Goal: Information Seeking & Learning: Learn about a topic

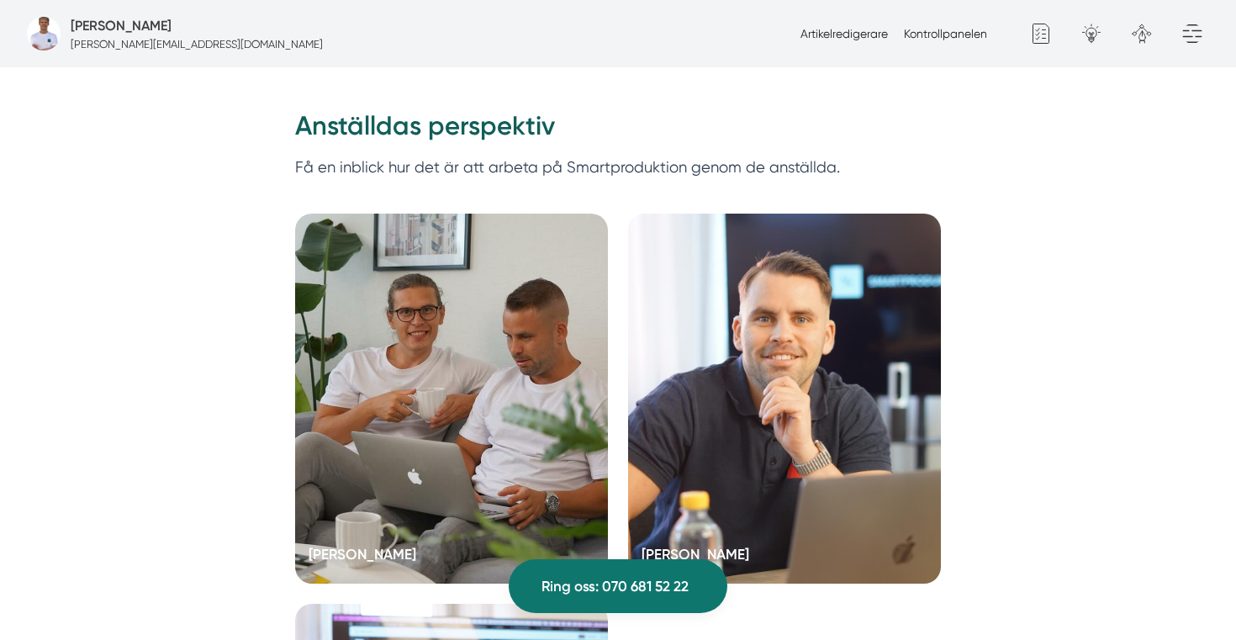
scroll to position [3216, 0]
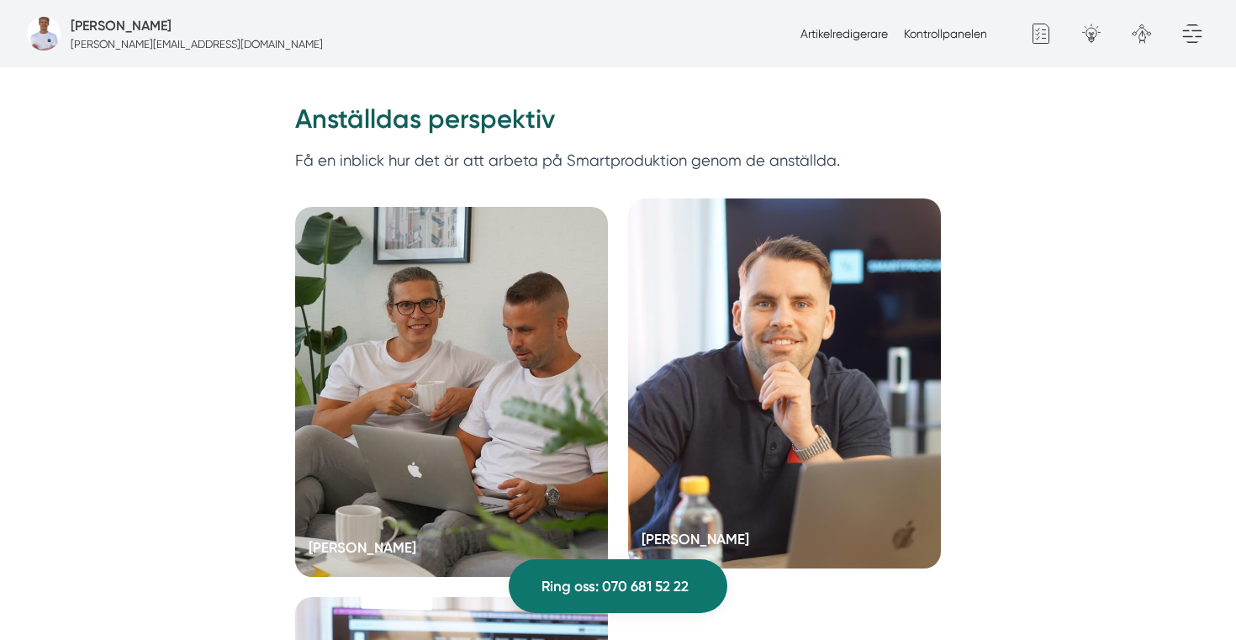
click at [724, 336] on div at bounding box center [784, 383] width 313 height 370
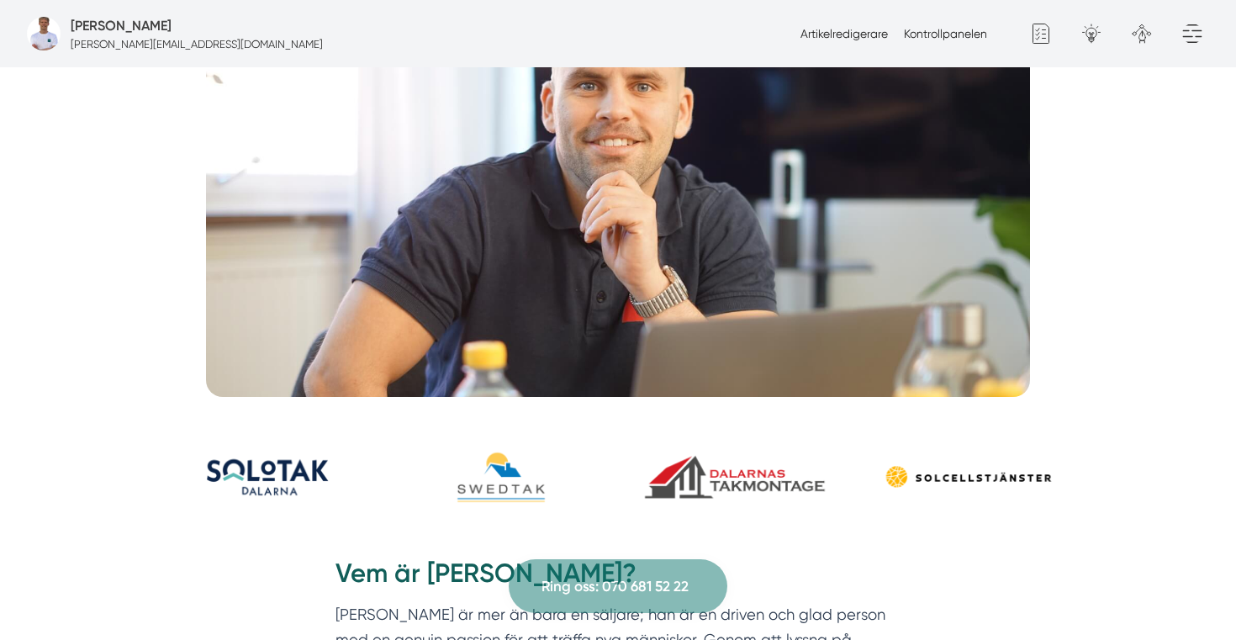
scroll to position [339, 0]
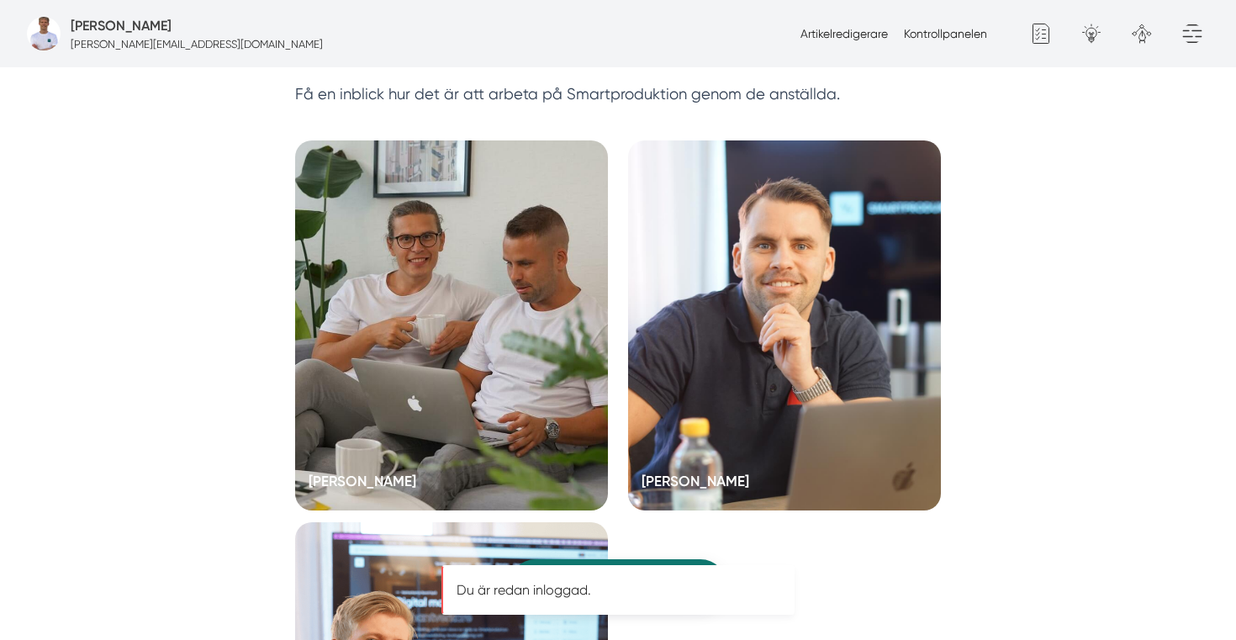
scroll to position [3273, 0]
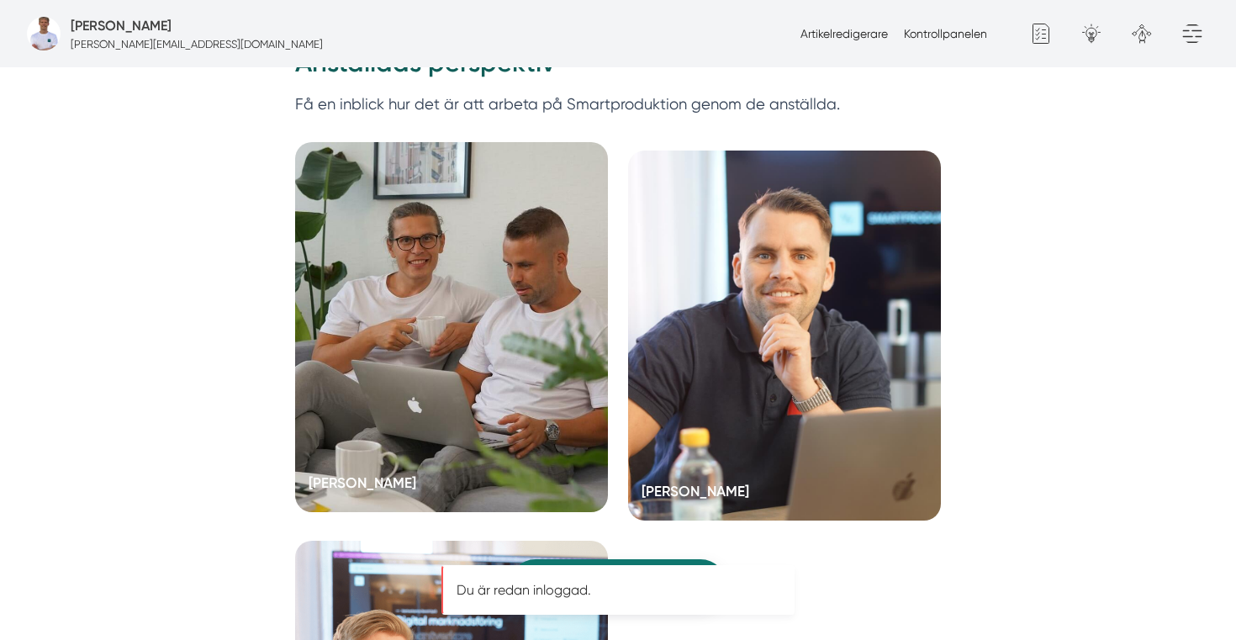
click at [452, 231] on div at bounding box center [451, 327] width 313 height 370
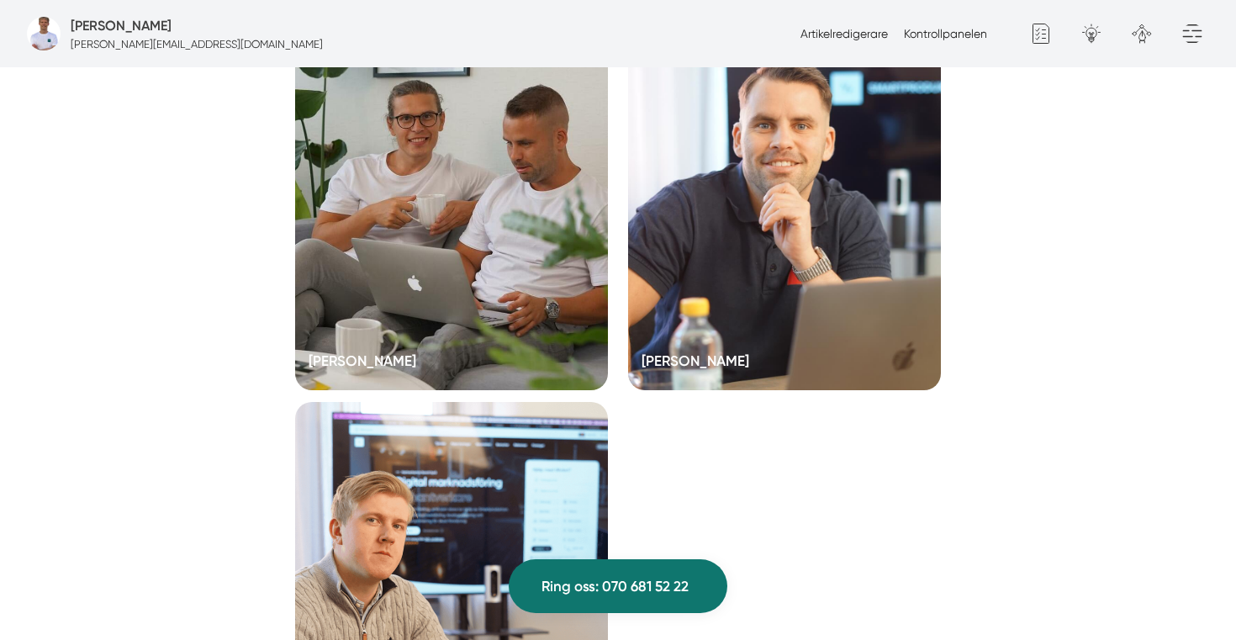
scroll to position [3417, 0]
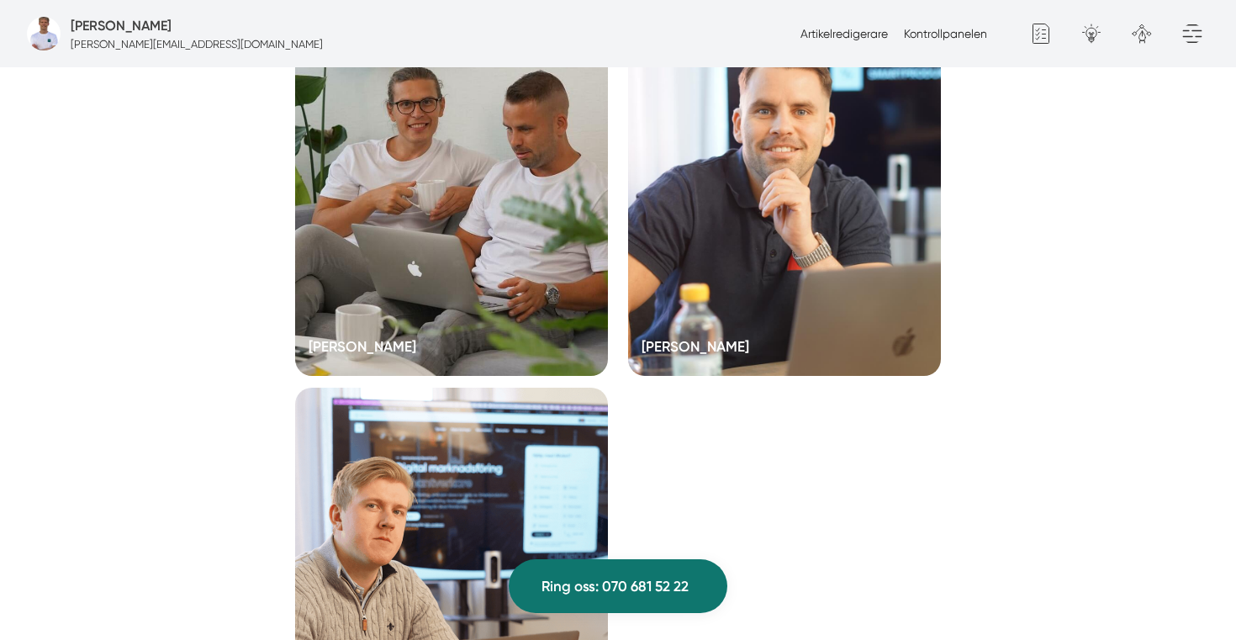
click at [552, 435] on div at bounding box center [451, 573] width 313 height 370
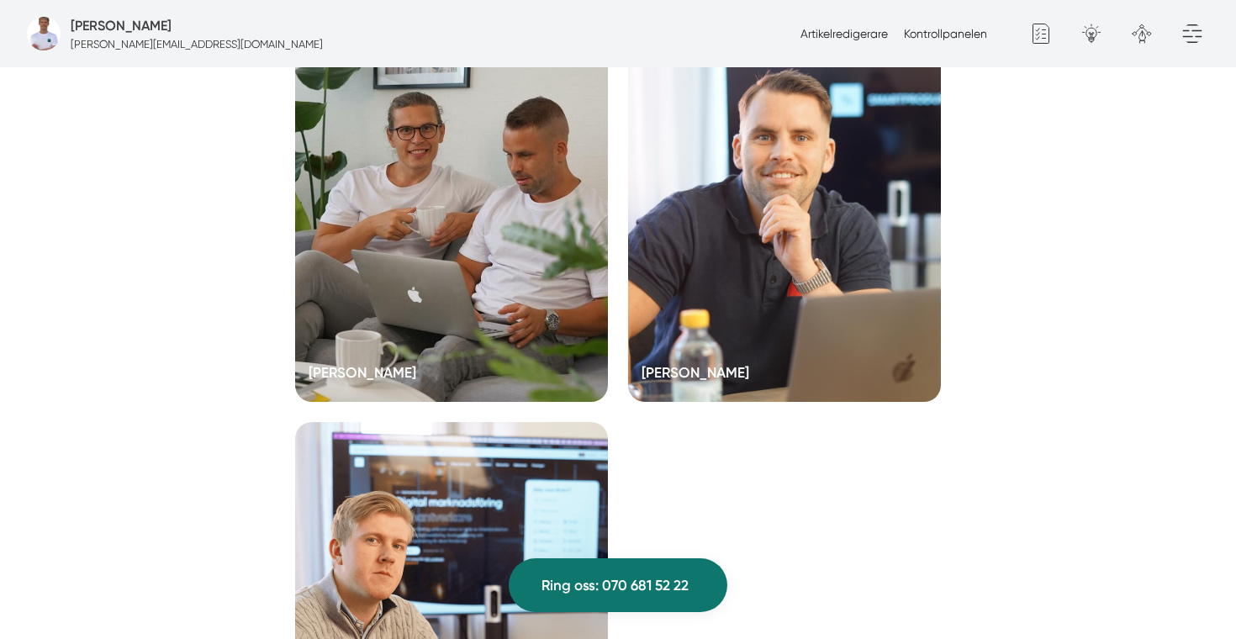
scroll to position [3384, 0]
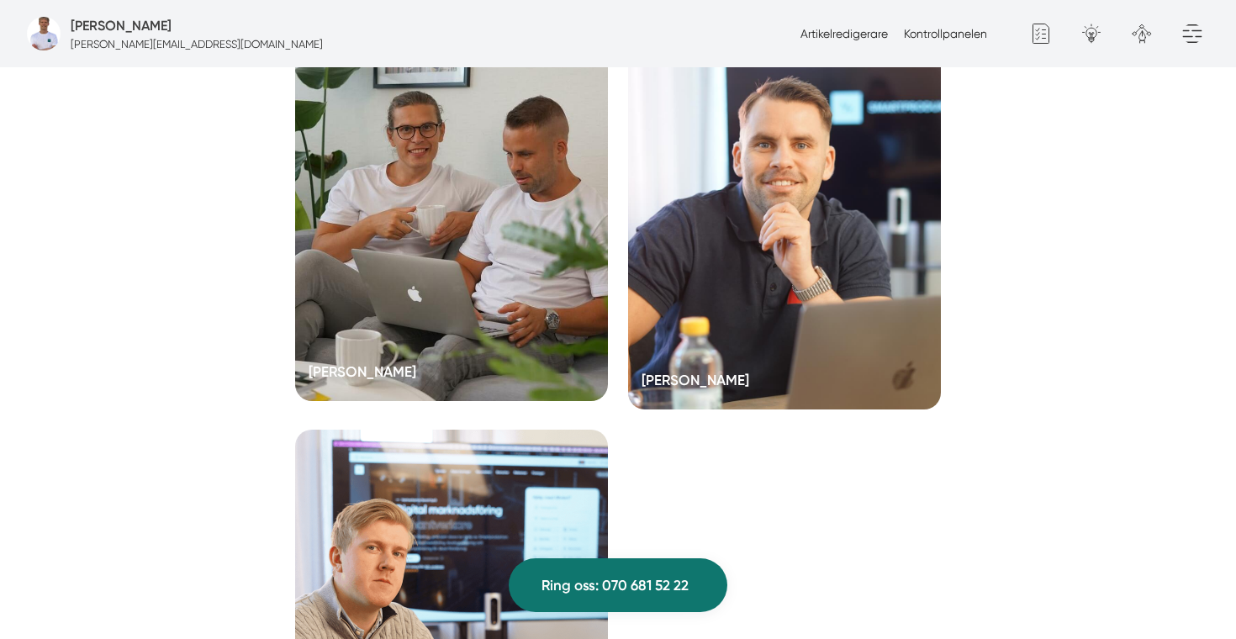
click at [447, 197] on div at bounding box center [451, 216] width 313 height 370
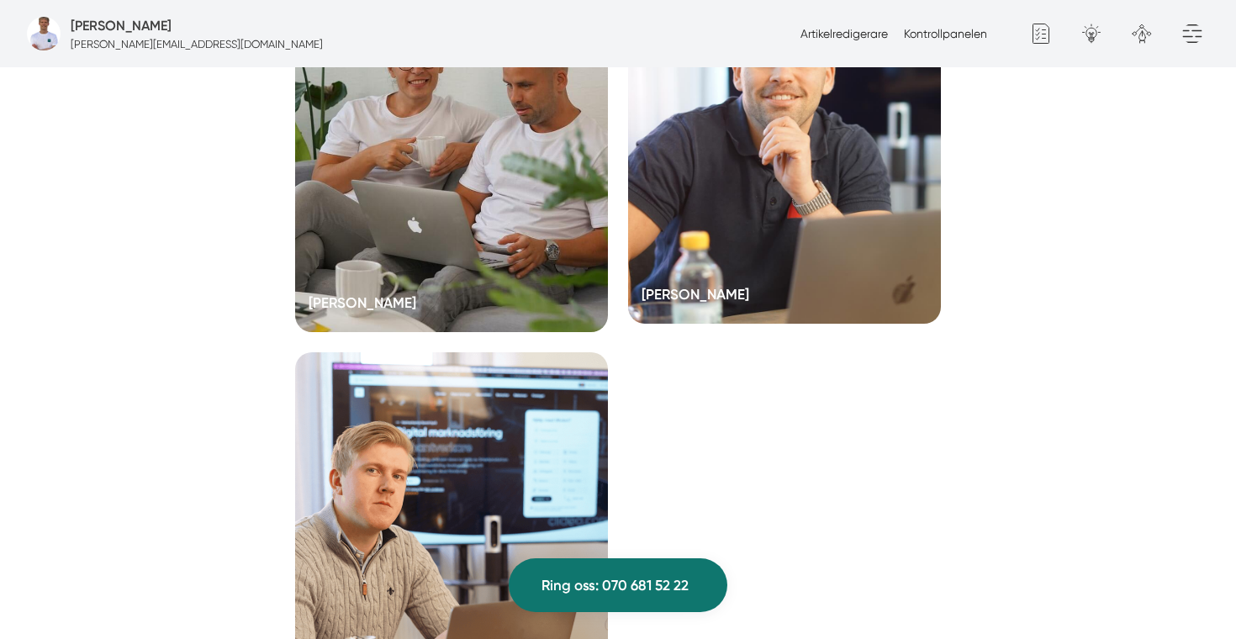
scroll to position [3465, 0]
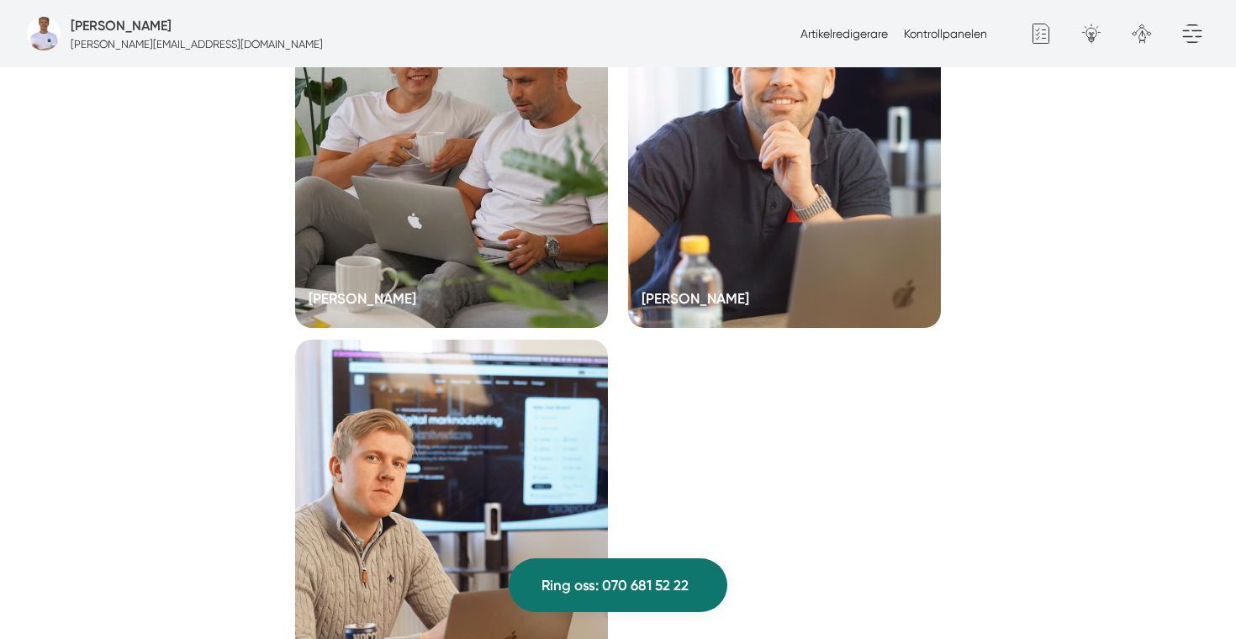
click at [491, 451] on div at bounding box center [451, 525] width 313 height 370
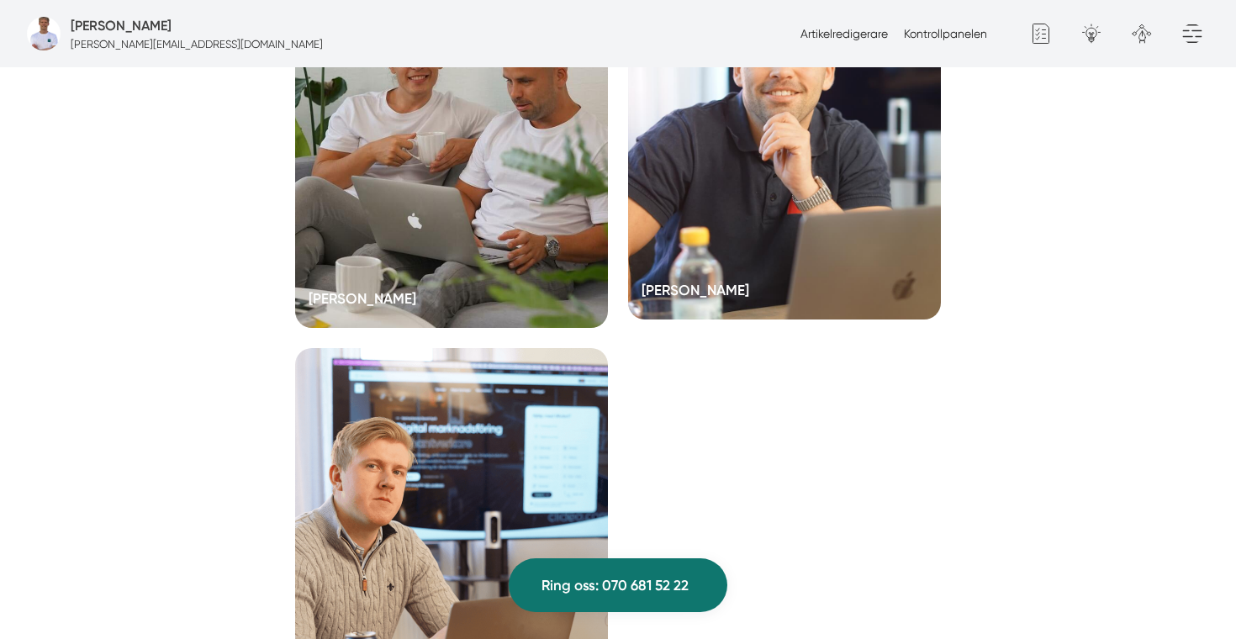
click at [720, 225] on div at bounding box center [784, 135] width 313 height 370
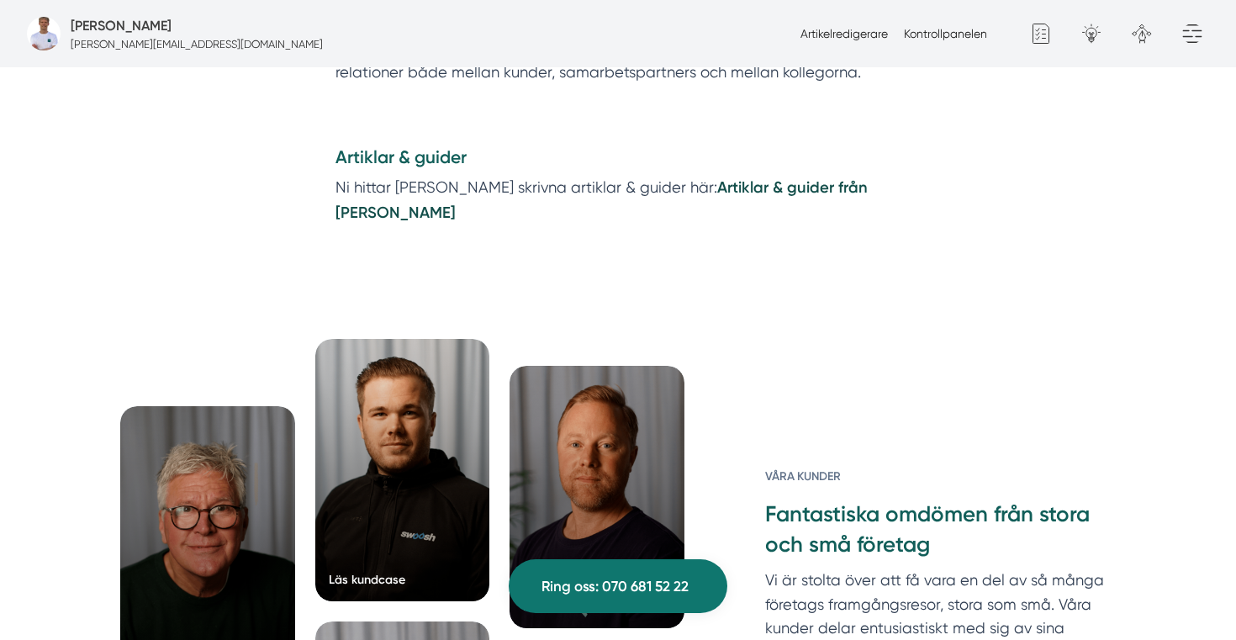
scroll to position [2035, 0]
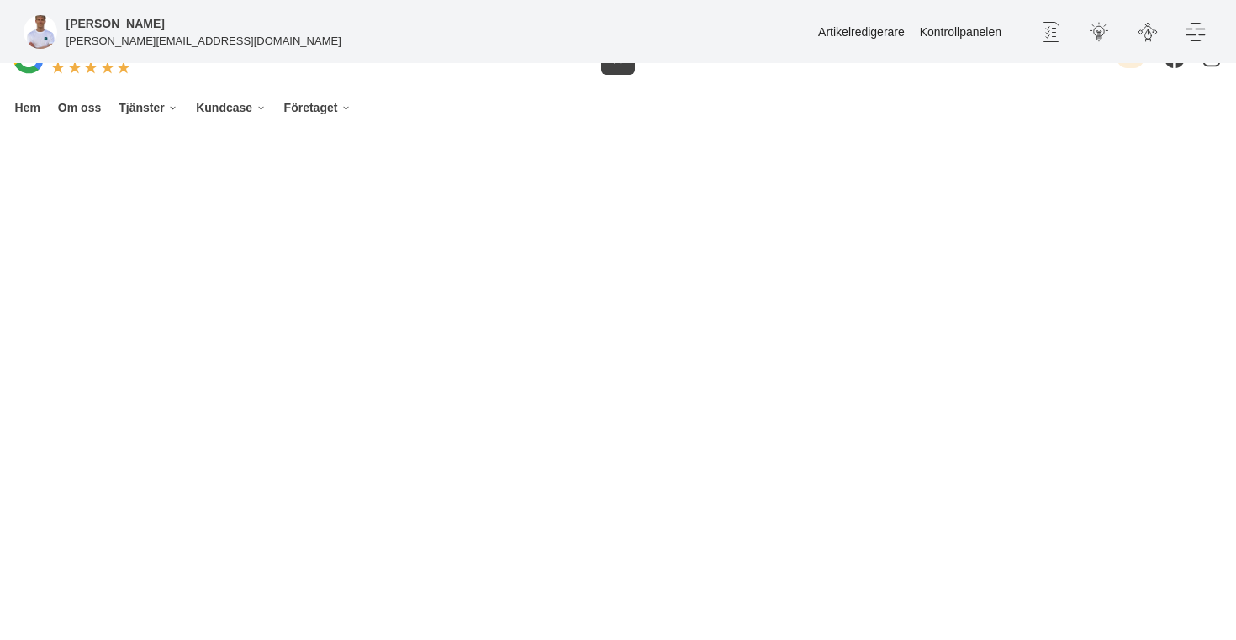
click at [489, 132] on html "[PERSON_NAME] [PERSON_NAME][EMAIL_ADDRESS][DOMAIN_NAME] Artikelredigerare Kontr…" at bounding box center [618, 66] width 1236 height 132
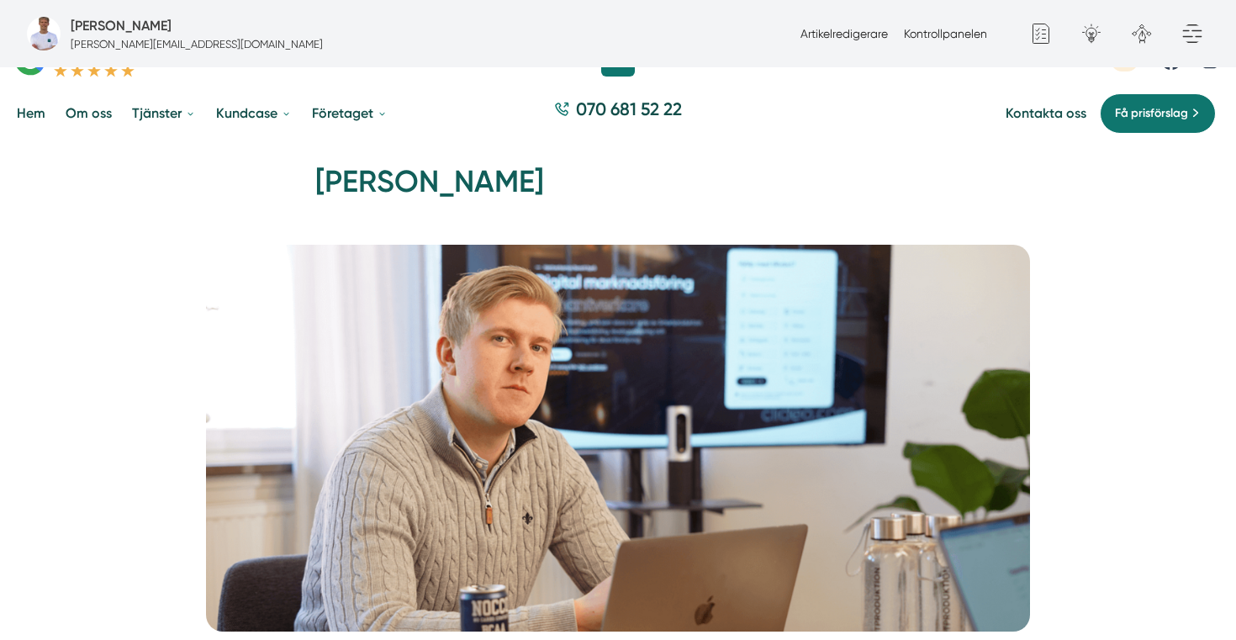
scroll to position [56, 0]
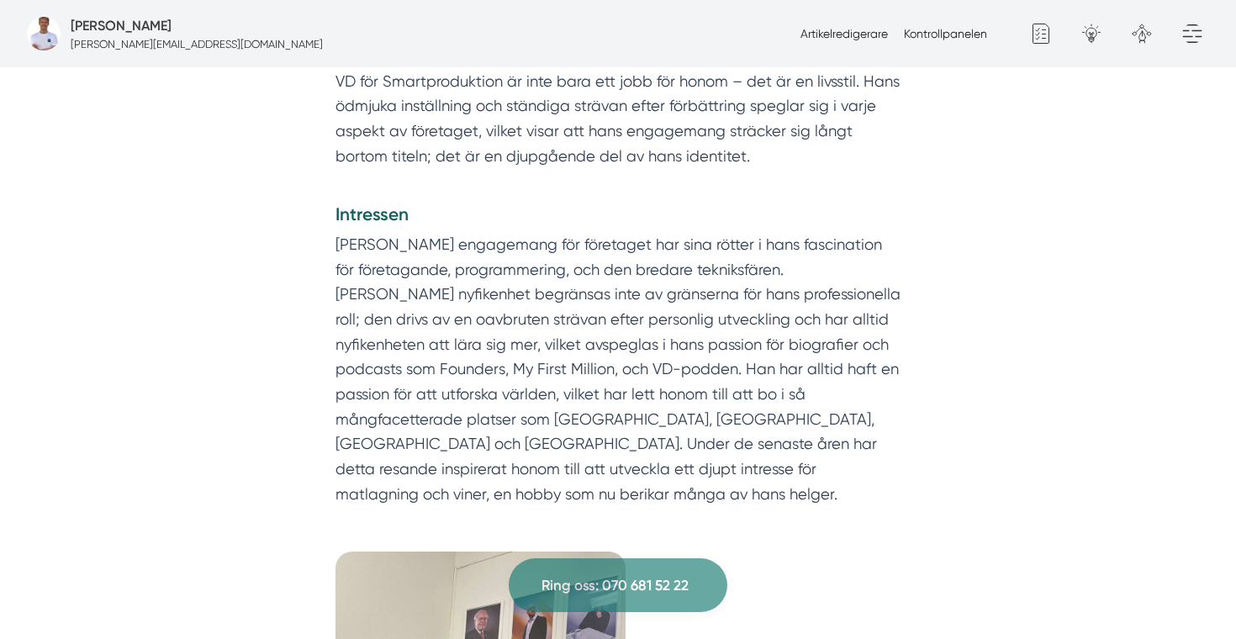
scroll to position [881, 0]
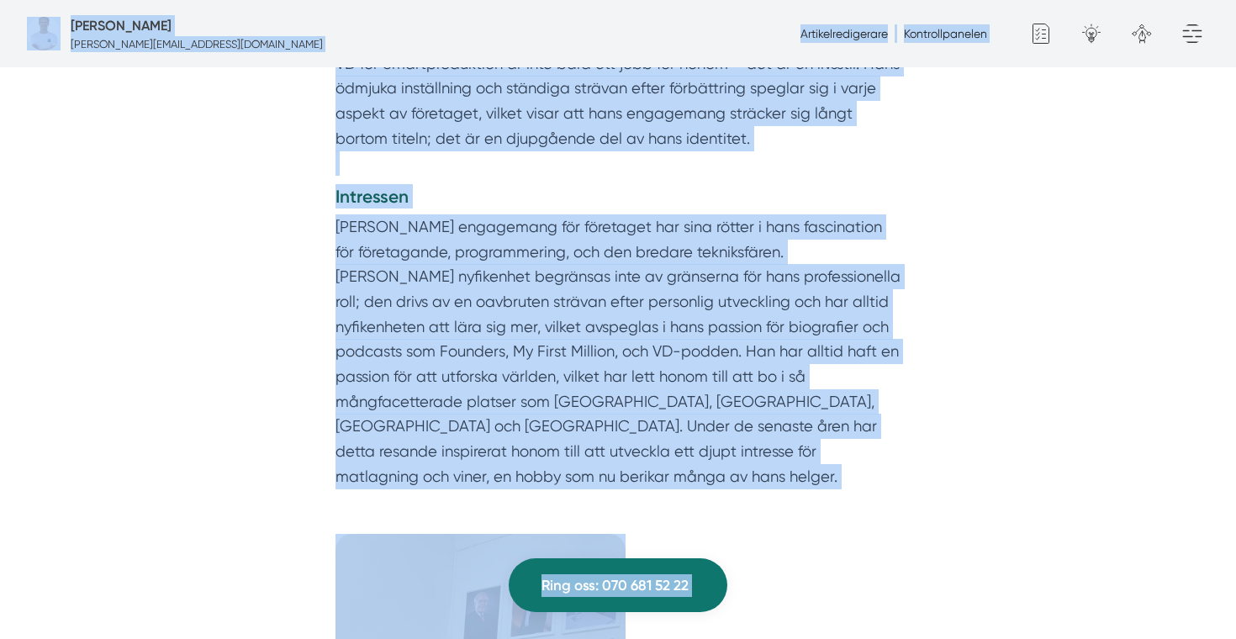
click at [939, 329] on div "Vem är [PERSON_NAME]? [PERSON_NAME] är inte bara grundaren av Smartproduktion; …" at bounding box center [618, 201] width 646 height 645
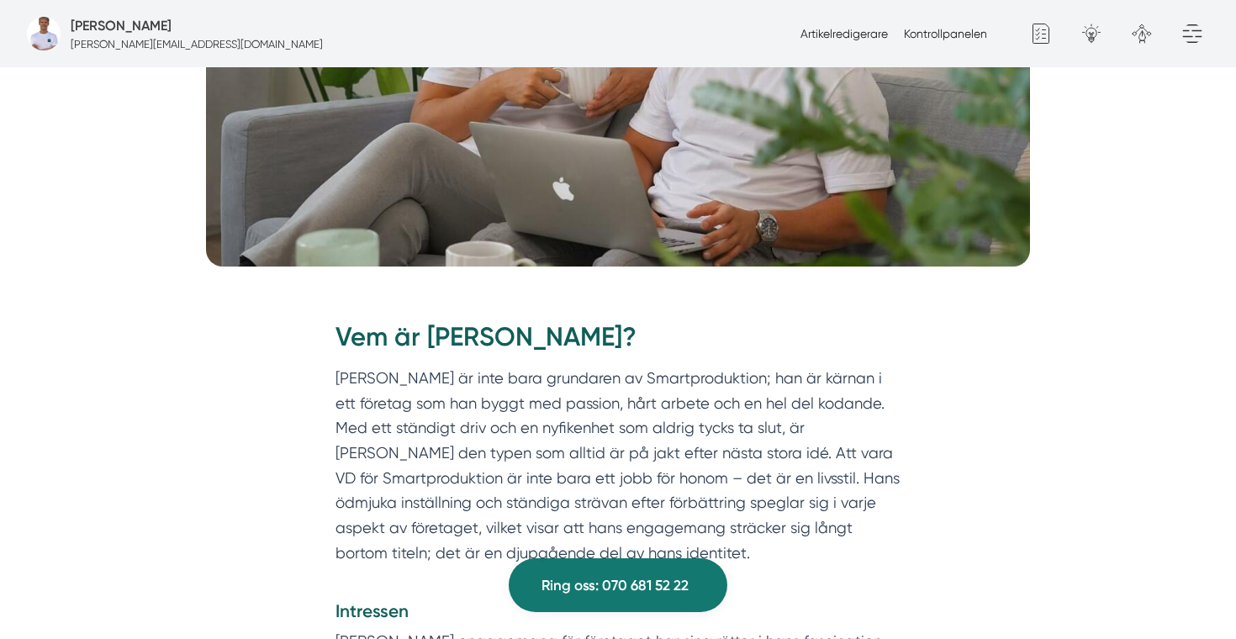
scroll to position [0, 0]
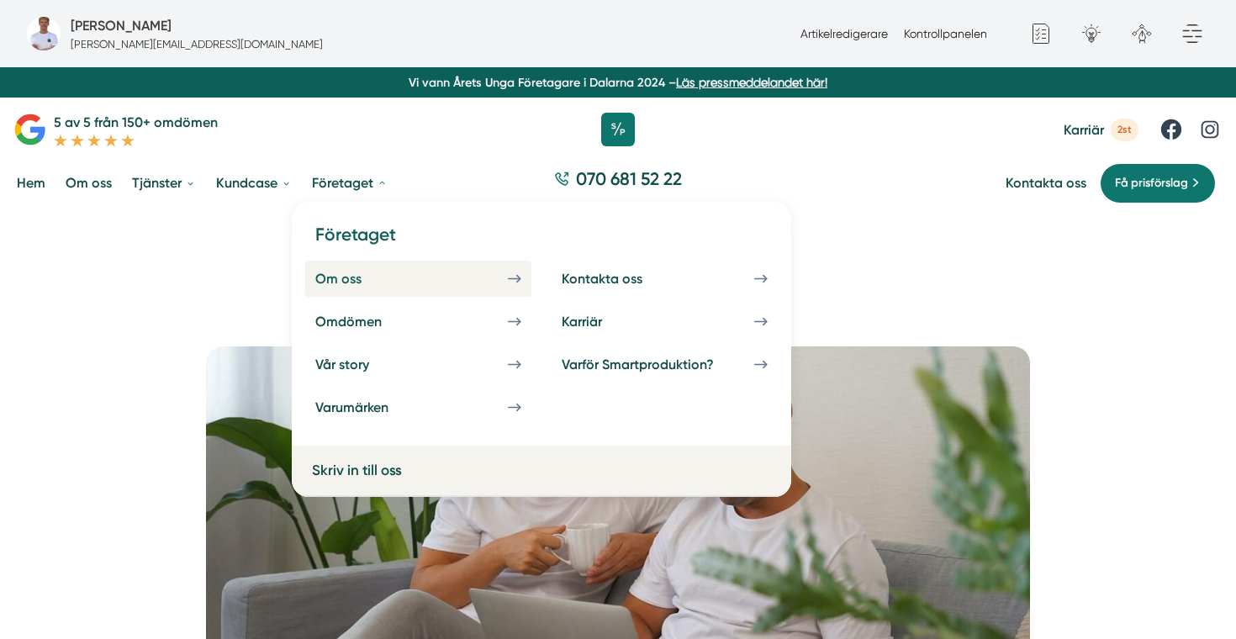
click at [361, 283] on div "Om oss" at bounding box center [358, 279] width 87 height 16
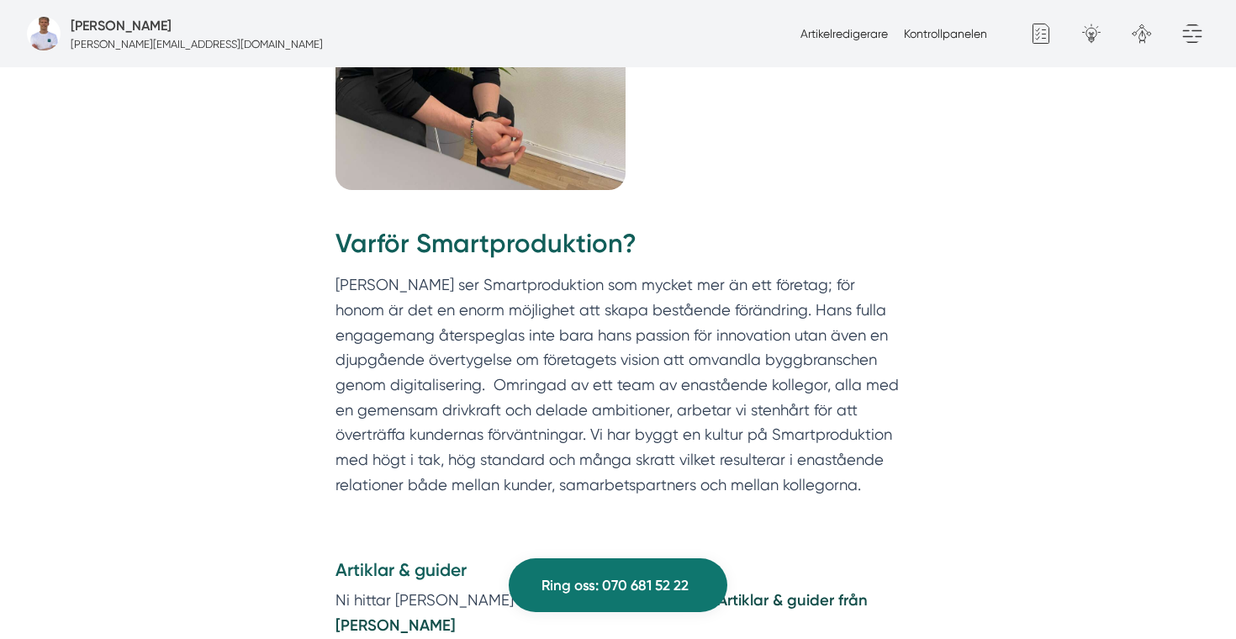
scroll to position [1613, 0]
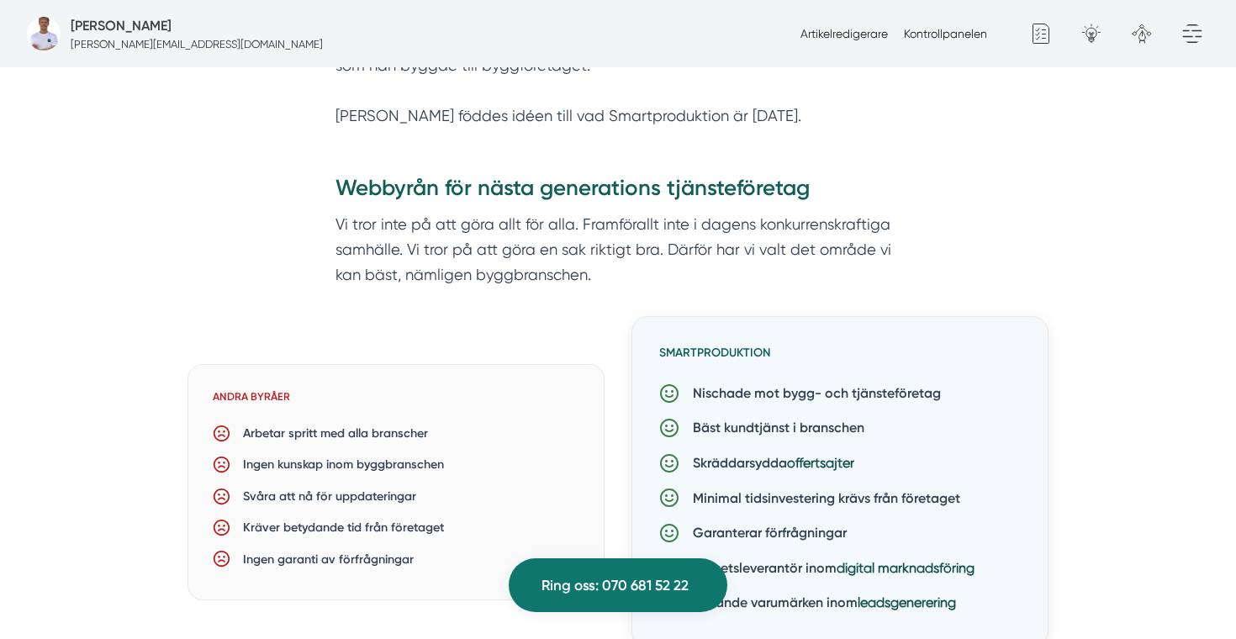
scroll to position [1102, 0]
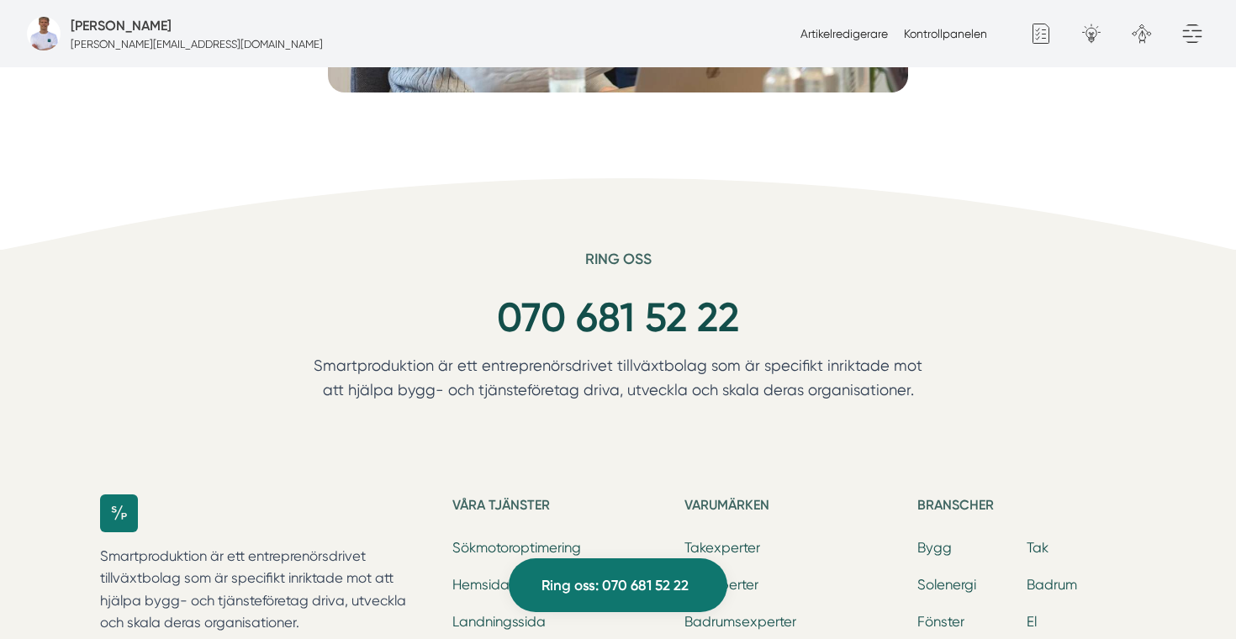
scroll to position [3036, 0]
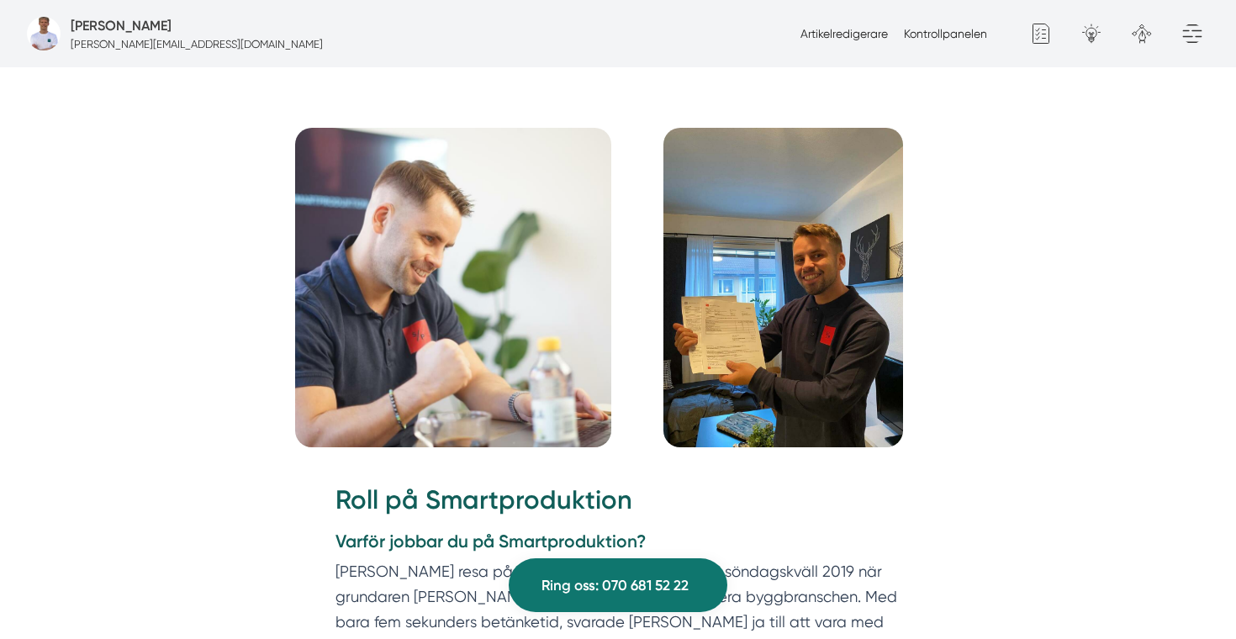
scroll to position [1606, 0]
